Goal: Download file/media

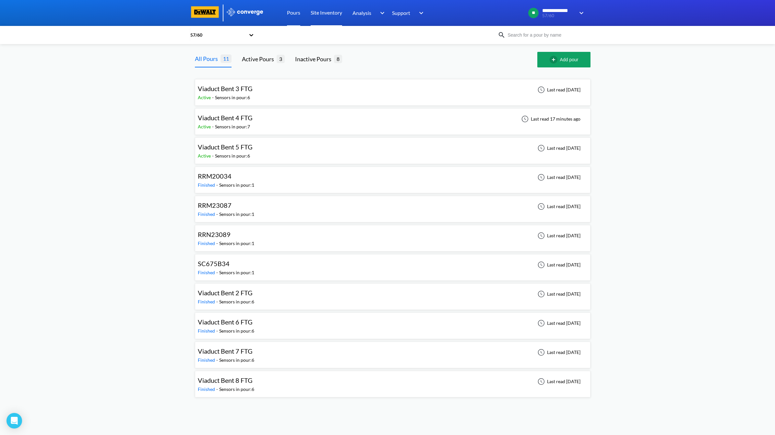
click at [323, 11] on link "Site Inventory" at bounding box center [326, 13] width 31 height 26
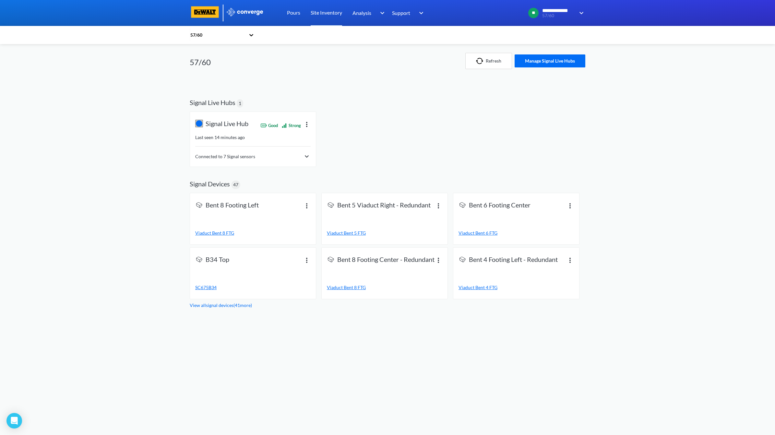
click at [298, 154] on div "Connected to 7 Signal sensors" at bounding box center [252, 157] width 115 height 8
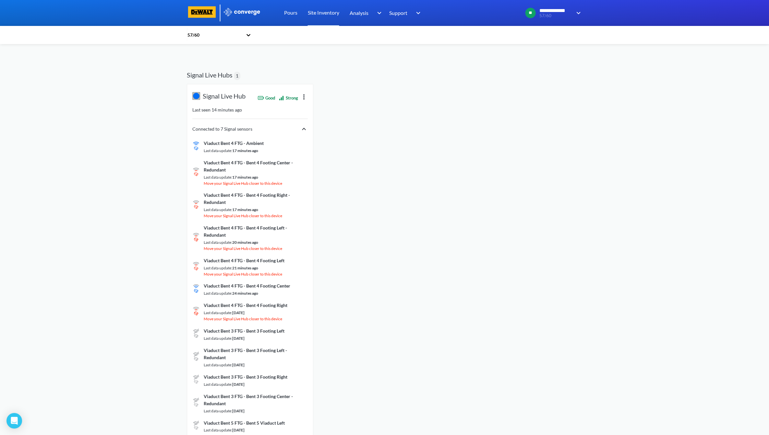
scroll to position [40, 0]
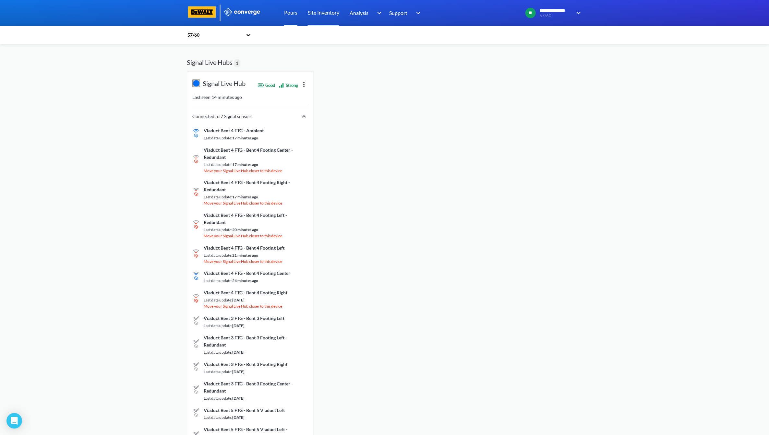
click at [292, 12] on link "Pours" at bounding box center [290, 13] width 13 height 26
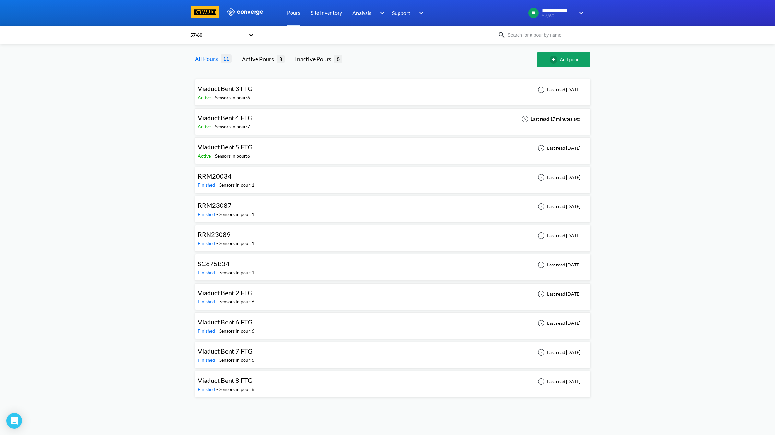
click at [229, 122] on div "Viaduct Bent 4 FTG" at bounding box center [225, 118] width 55 height 10
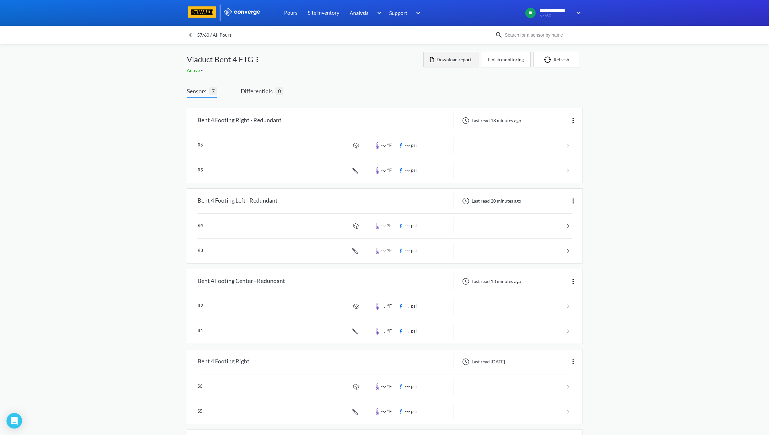
click at [468, 58] on button "Download report" at bounding box center [450, 60] width 55 height 16
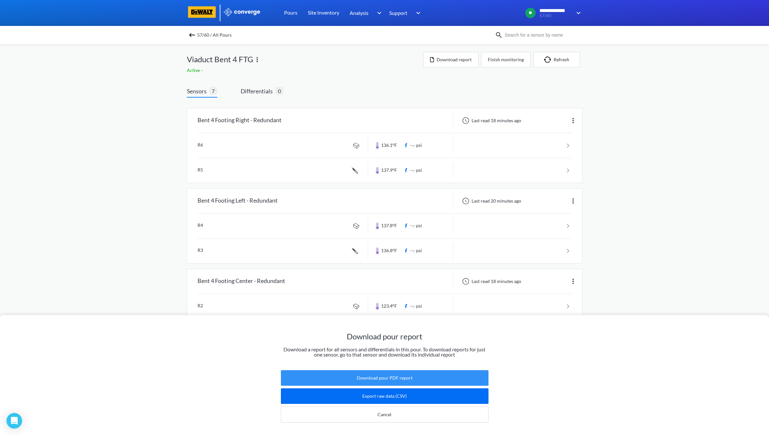
click at [420, 373] on button "Download pour PDF report" at bounding box center [385, 378] width 208 height 16
